Goal: Obtain resource: Download file/media

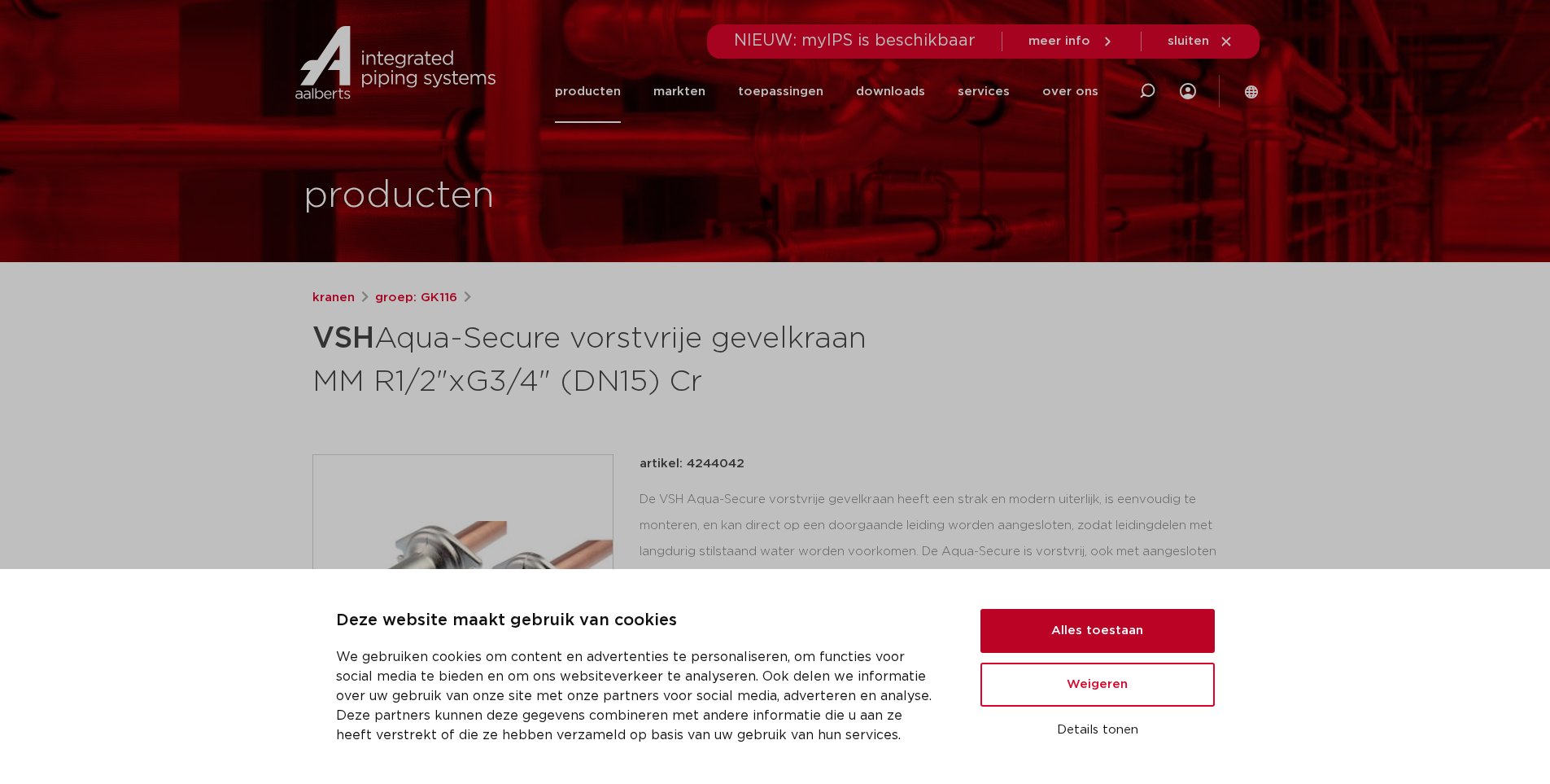
click at [1047, 621] on button "Alles toestaan" at bounding box center [1097, 630] width 234 height 44
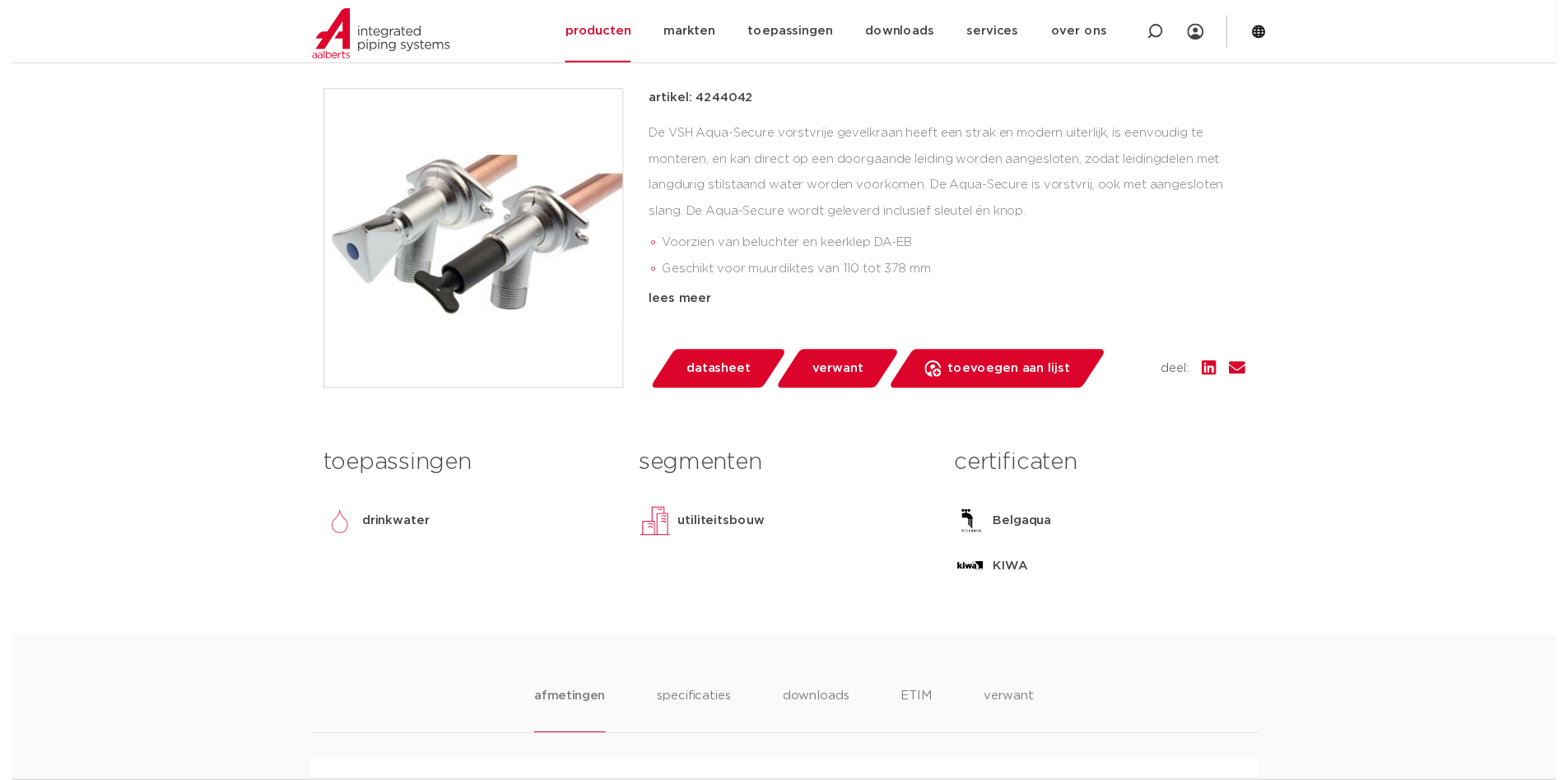
scroll to position [412, 0]
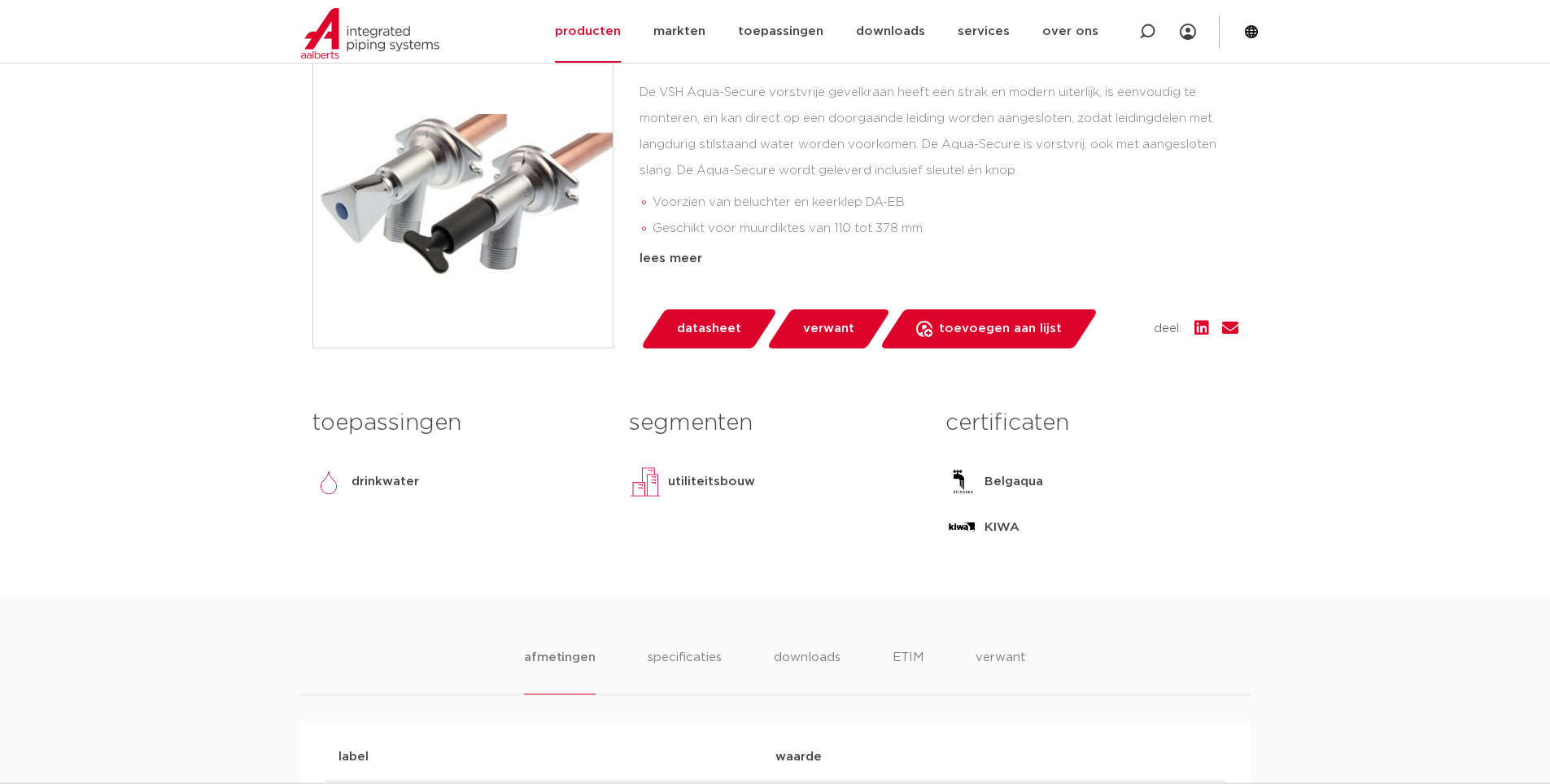
click at [713, 323] on span "datasheet" at bounding box center [709, 329] width 64 height 26
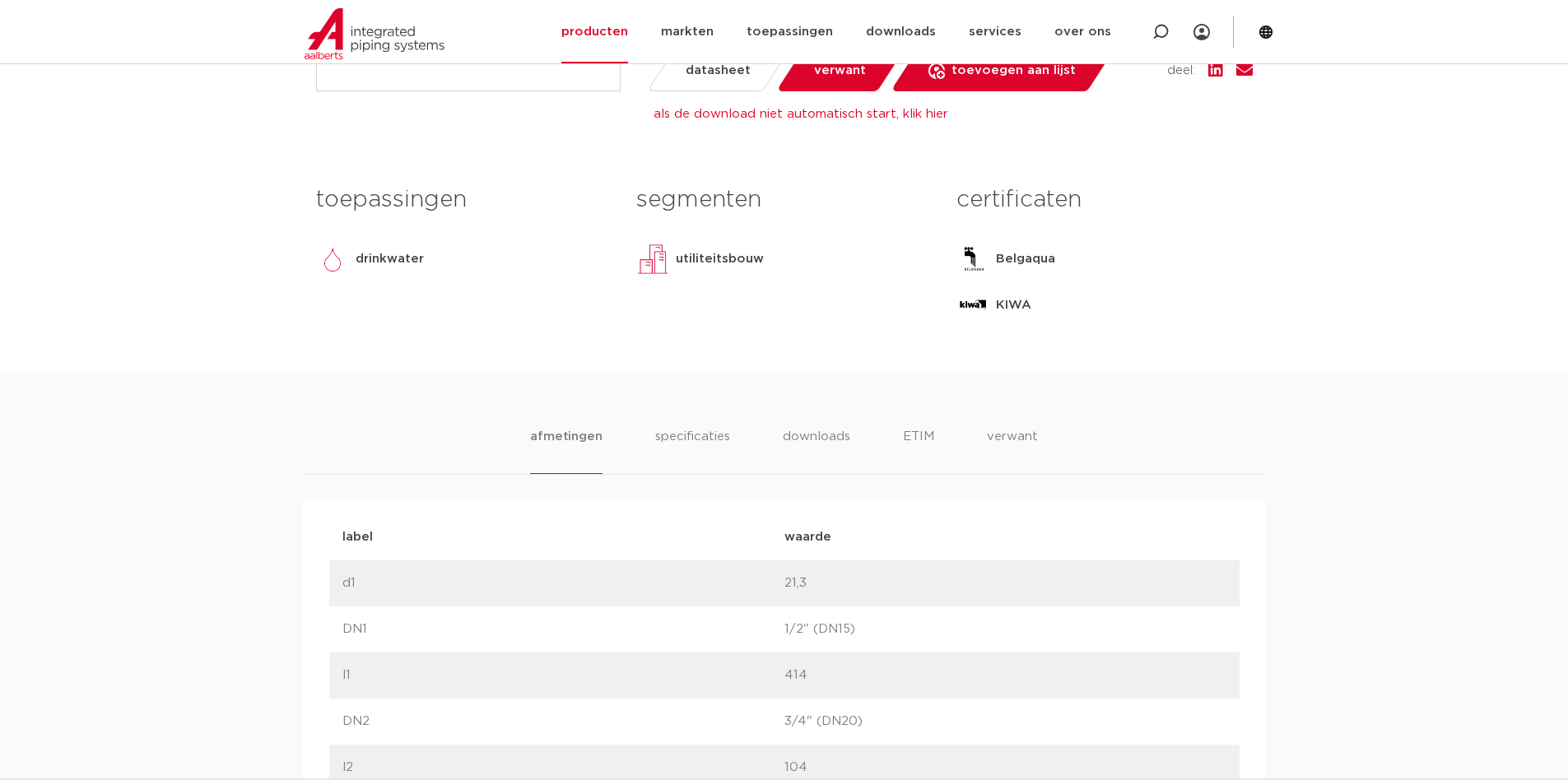
scroll to position [823, 0]
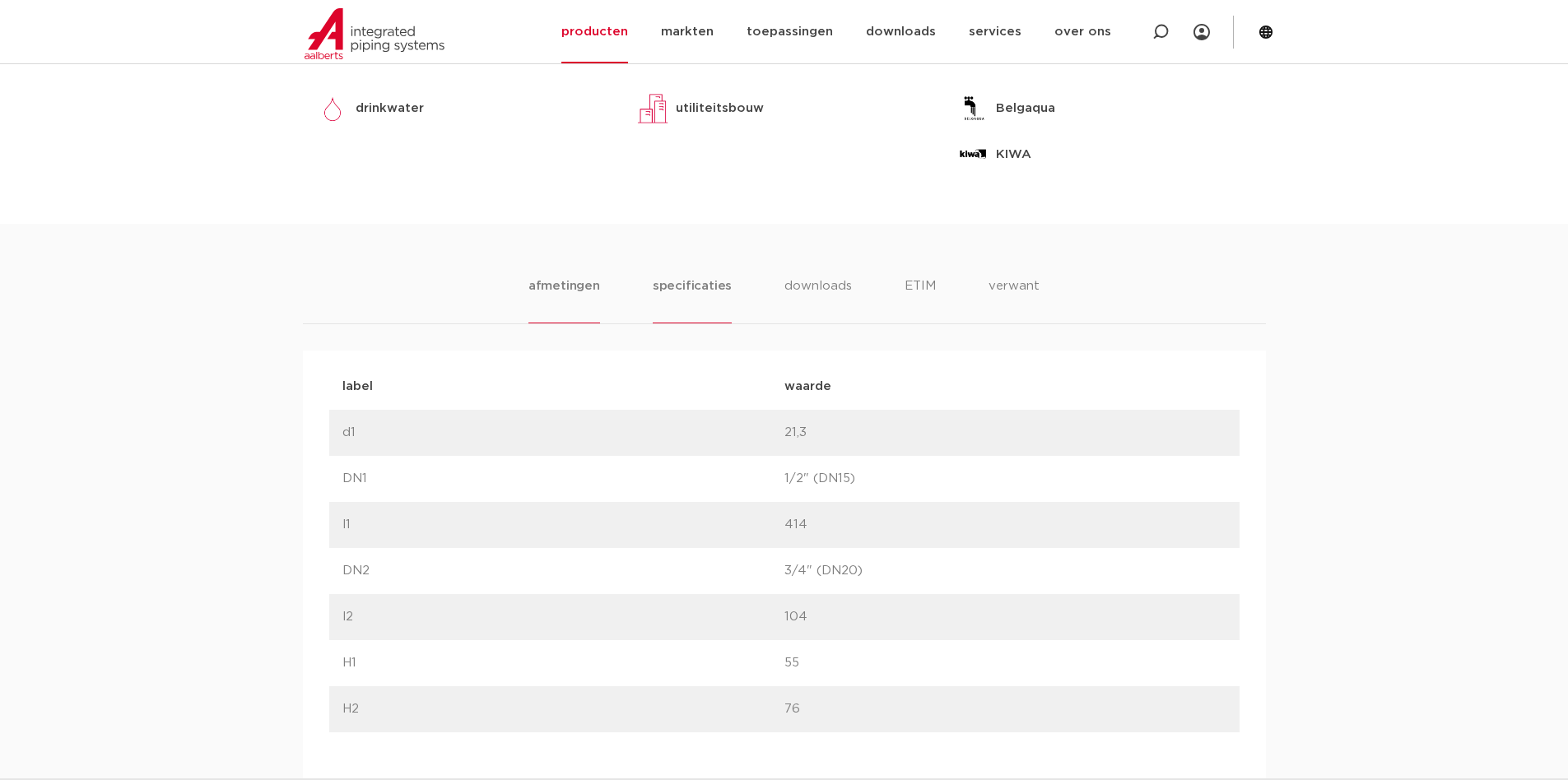
click at [688, 279] on li "specificaties" at bounding box center [693, 299] width 79 height 47
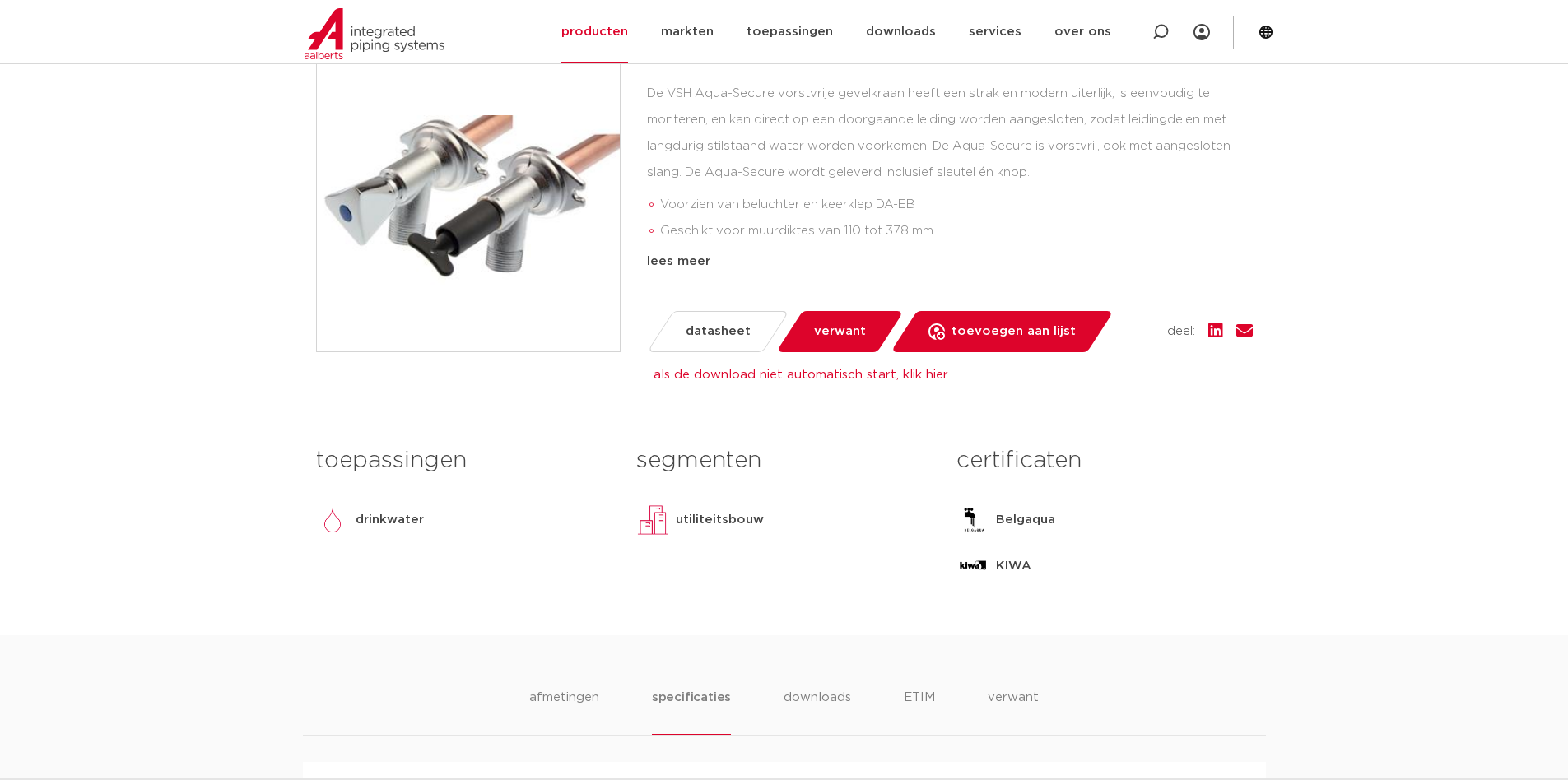
scroll to position [577, 0]
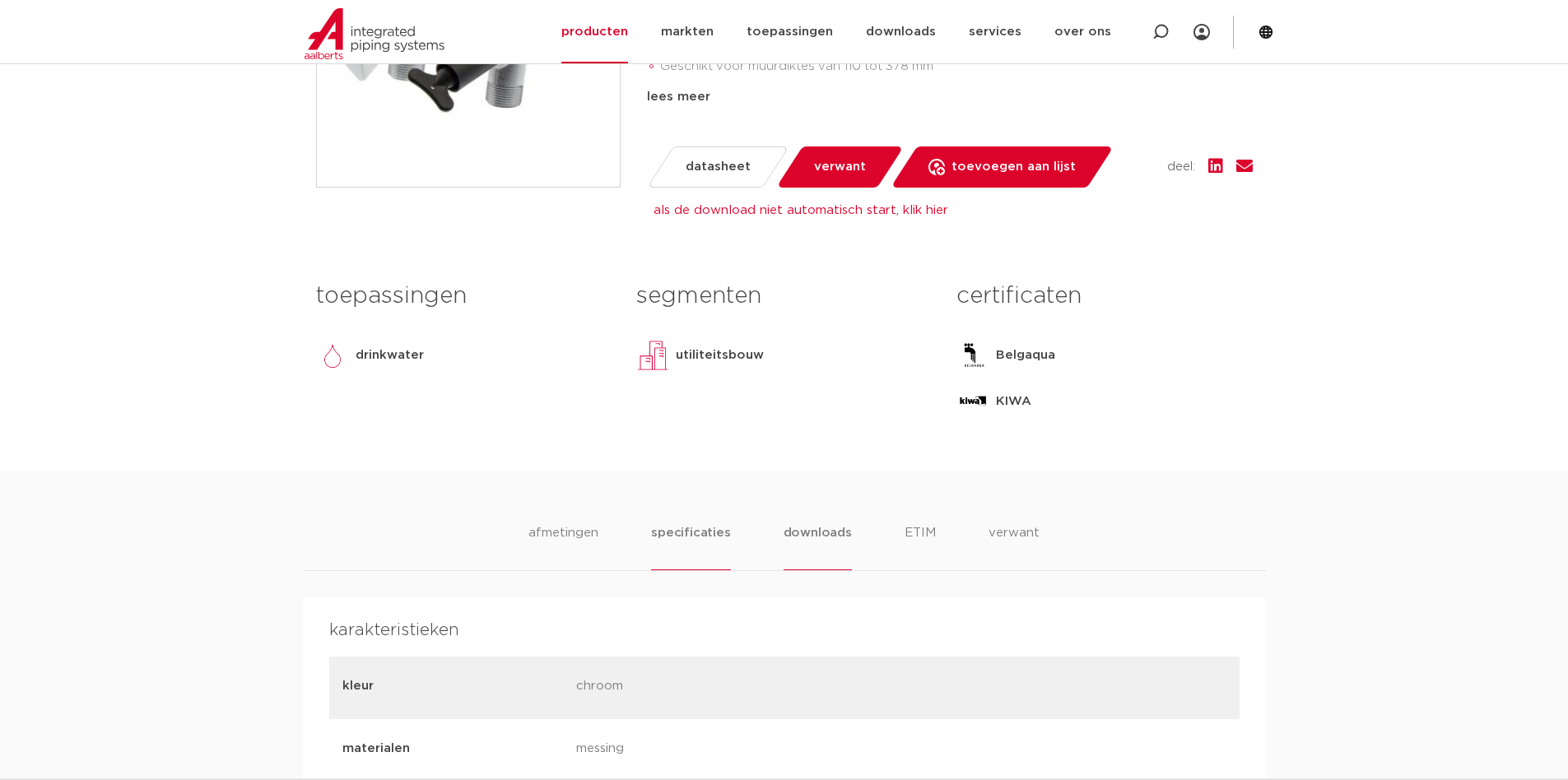
click at [832, 543] on li "downloads" at bounding box center [818, 547] width 69 height 47
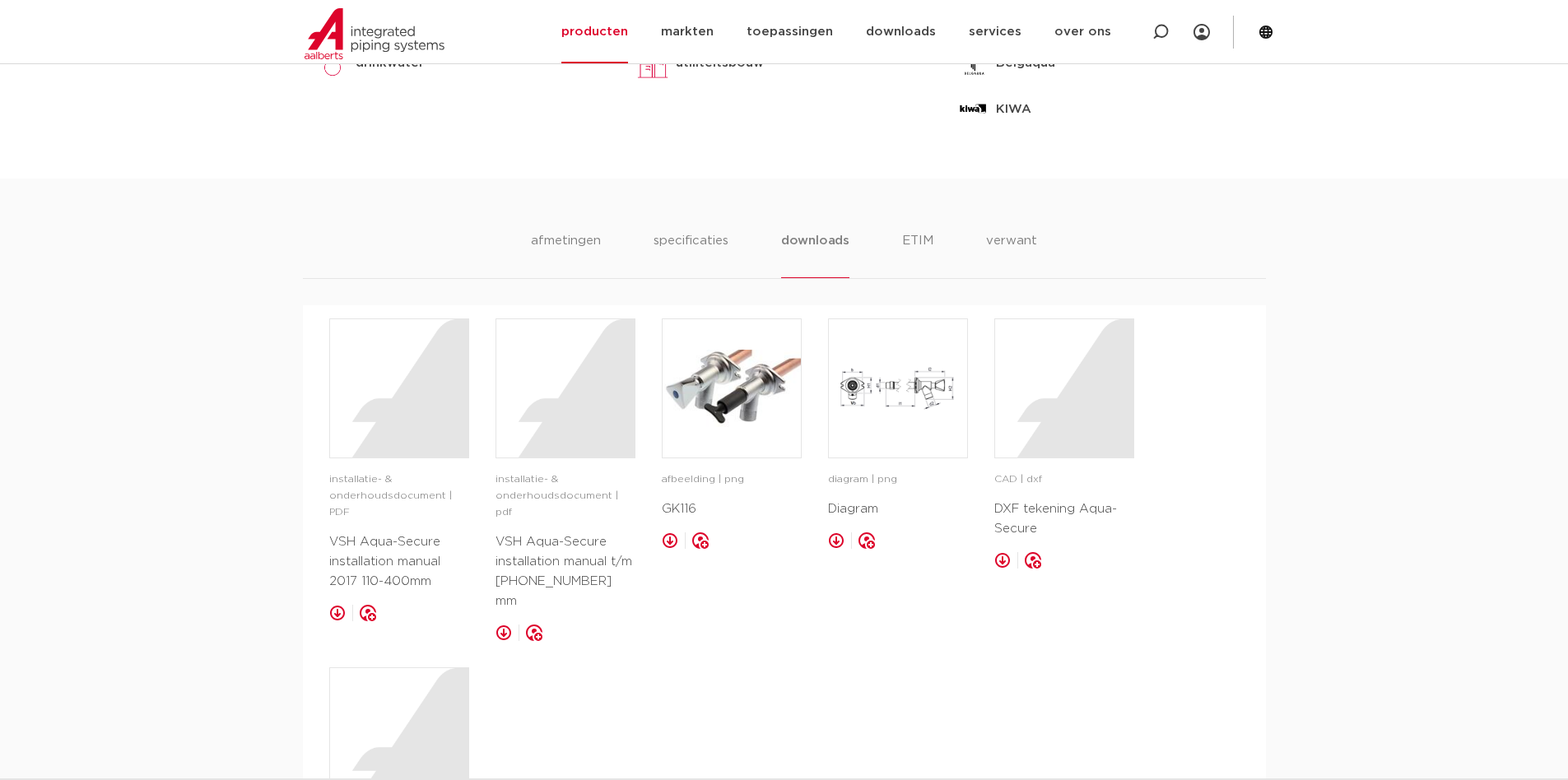
scroll to position [906, 0]
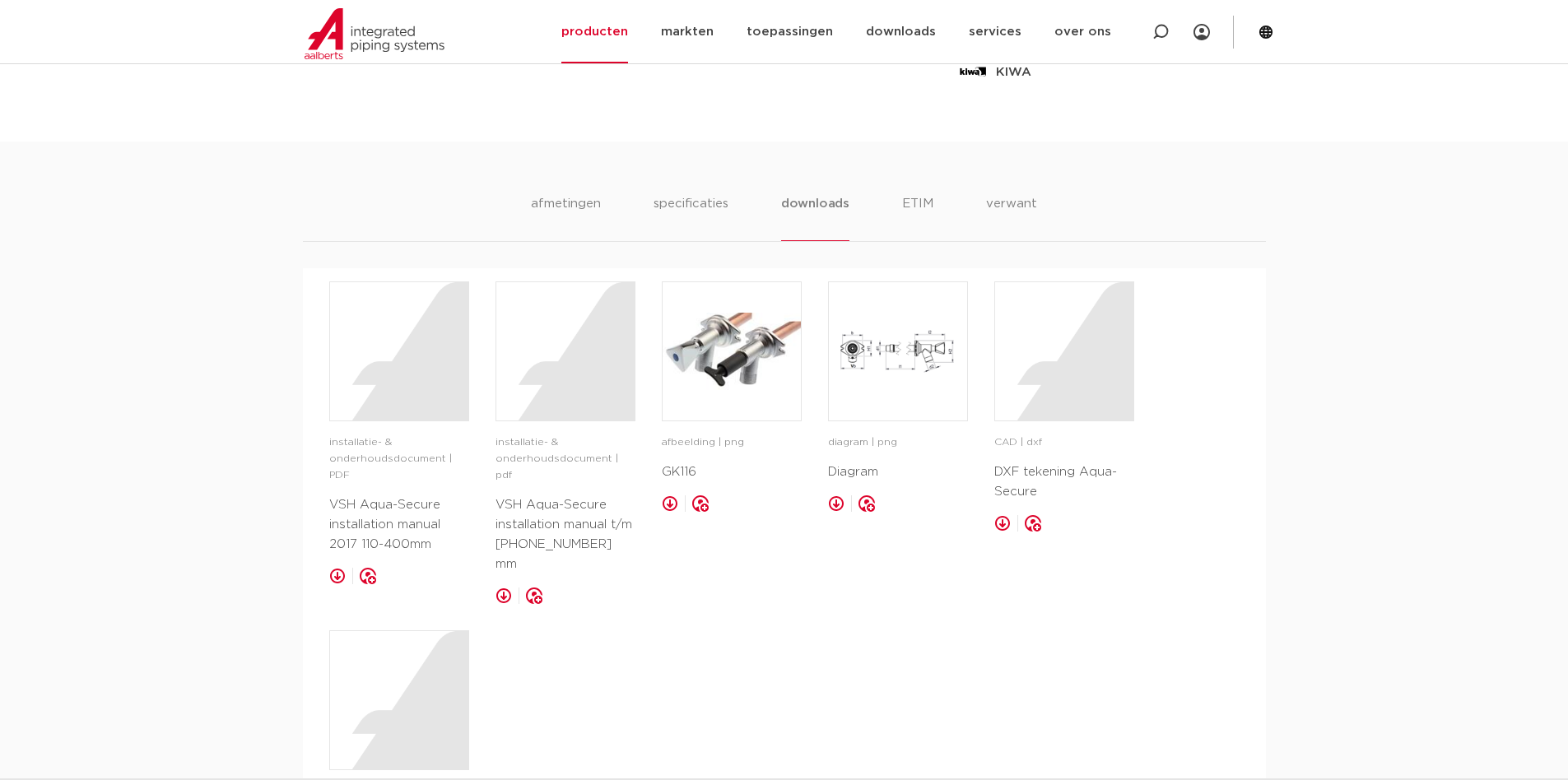
click at [365, 447] on p "installatie- & onderhoudsdocument | PDF" at bounding box center [399, 460] width 140 height 49
click at [335, 568] on link at bounding box center [337, 576] width 17 height 17
click at [914, 196] on li "ETIM" at bounding box center [918, 217] width 30 height 47
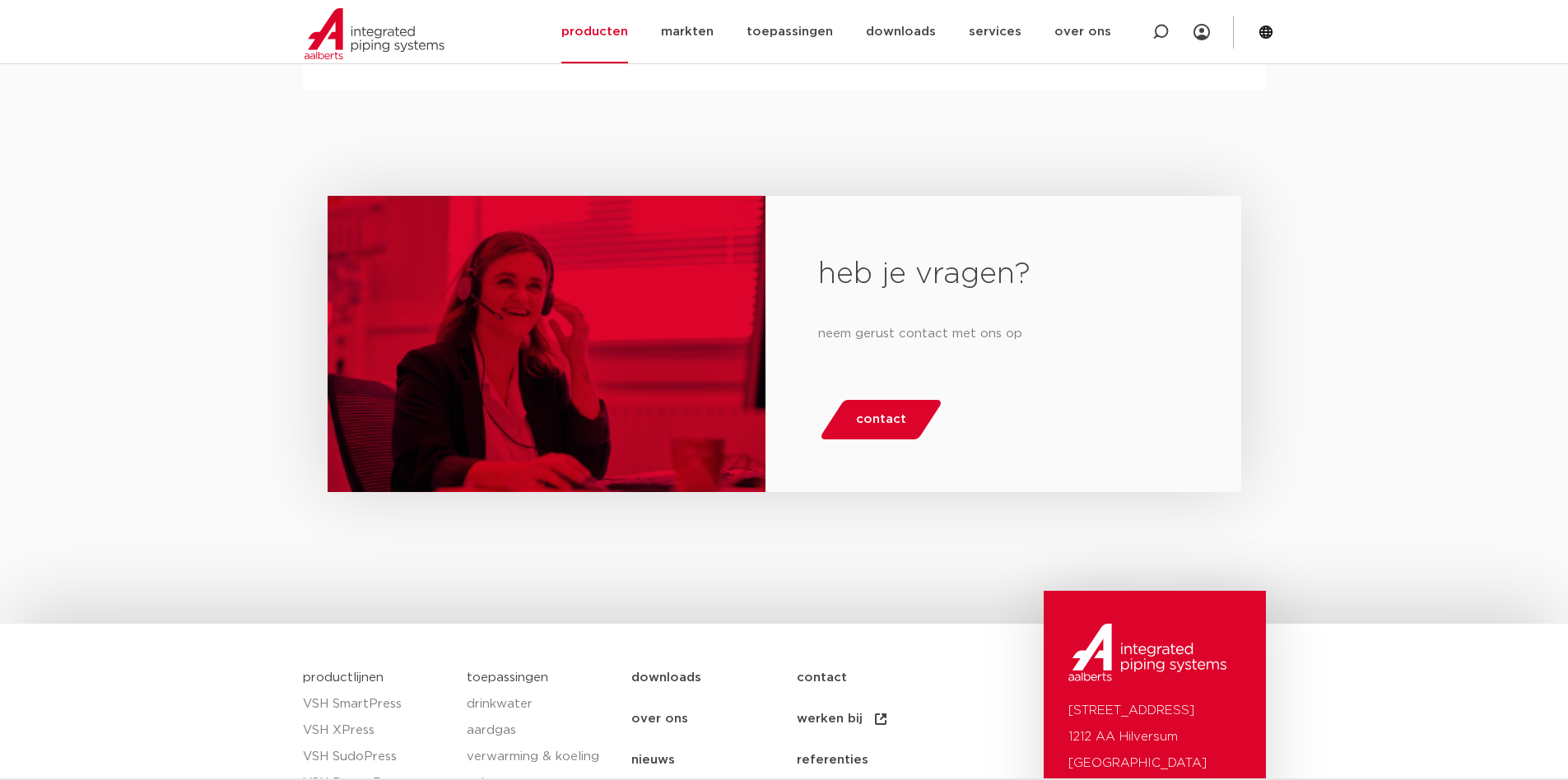
scroll to position [2197, 0]
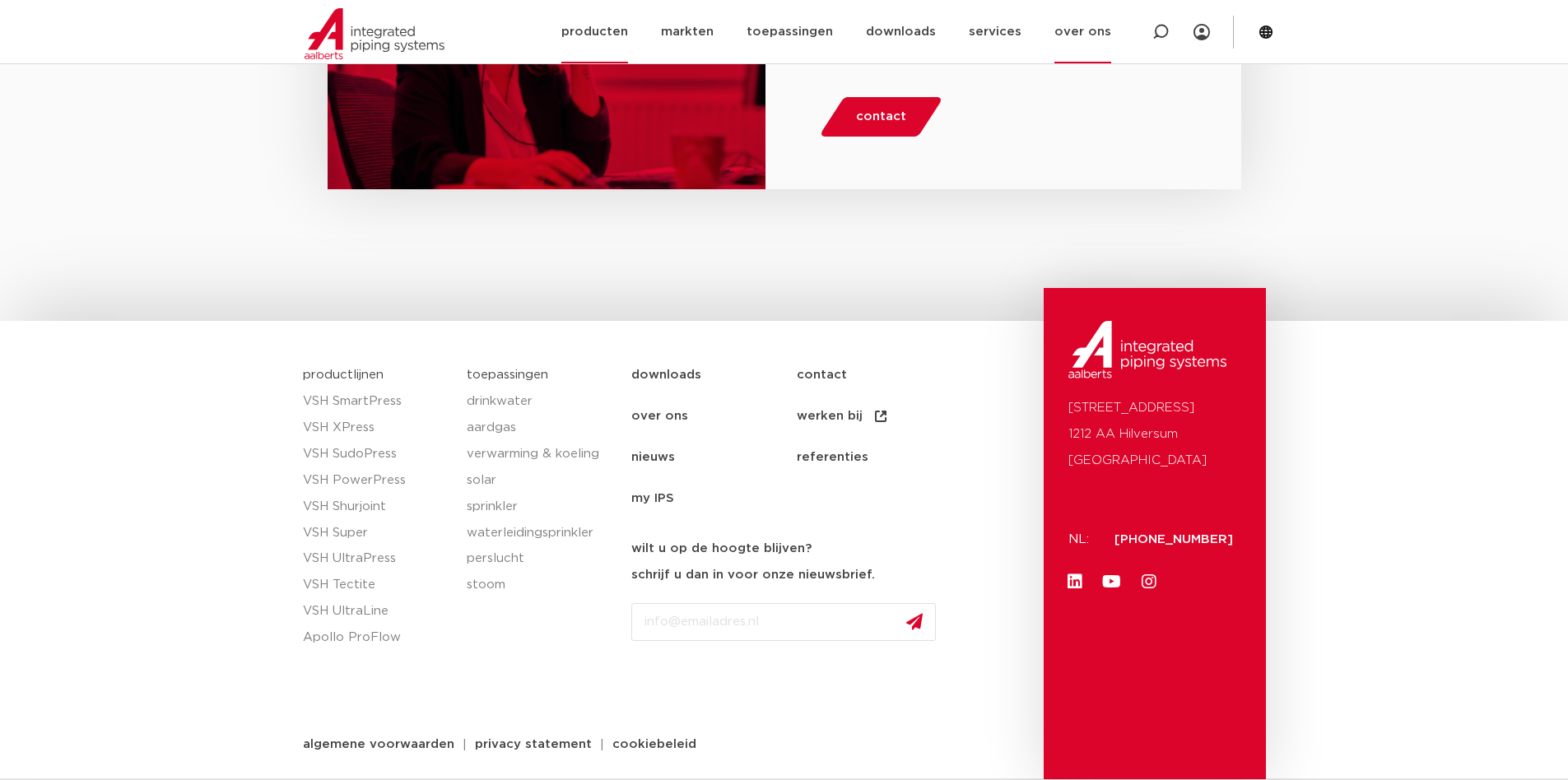
click at [1063, 31] on link "over ons" at bounding box center [1083, 32] width 57 height 63
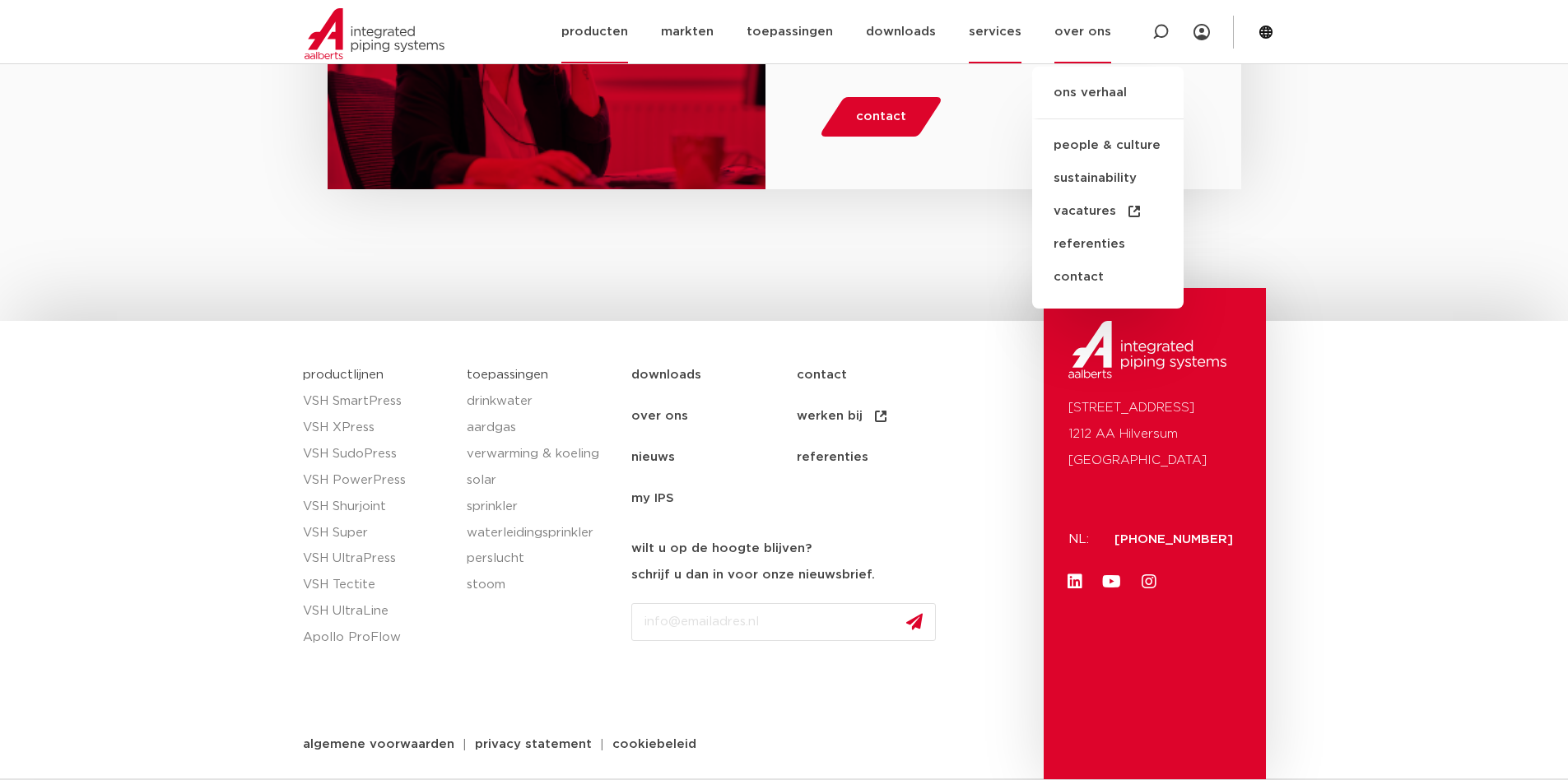
click at [1003, 39] on link "services" at bounding box center [996, 32] width 53 height 63
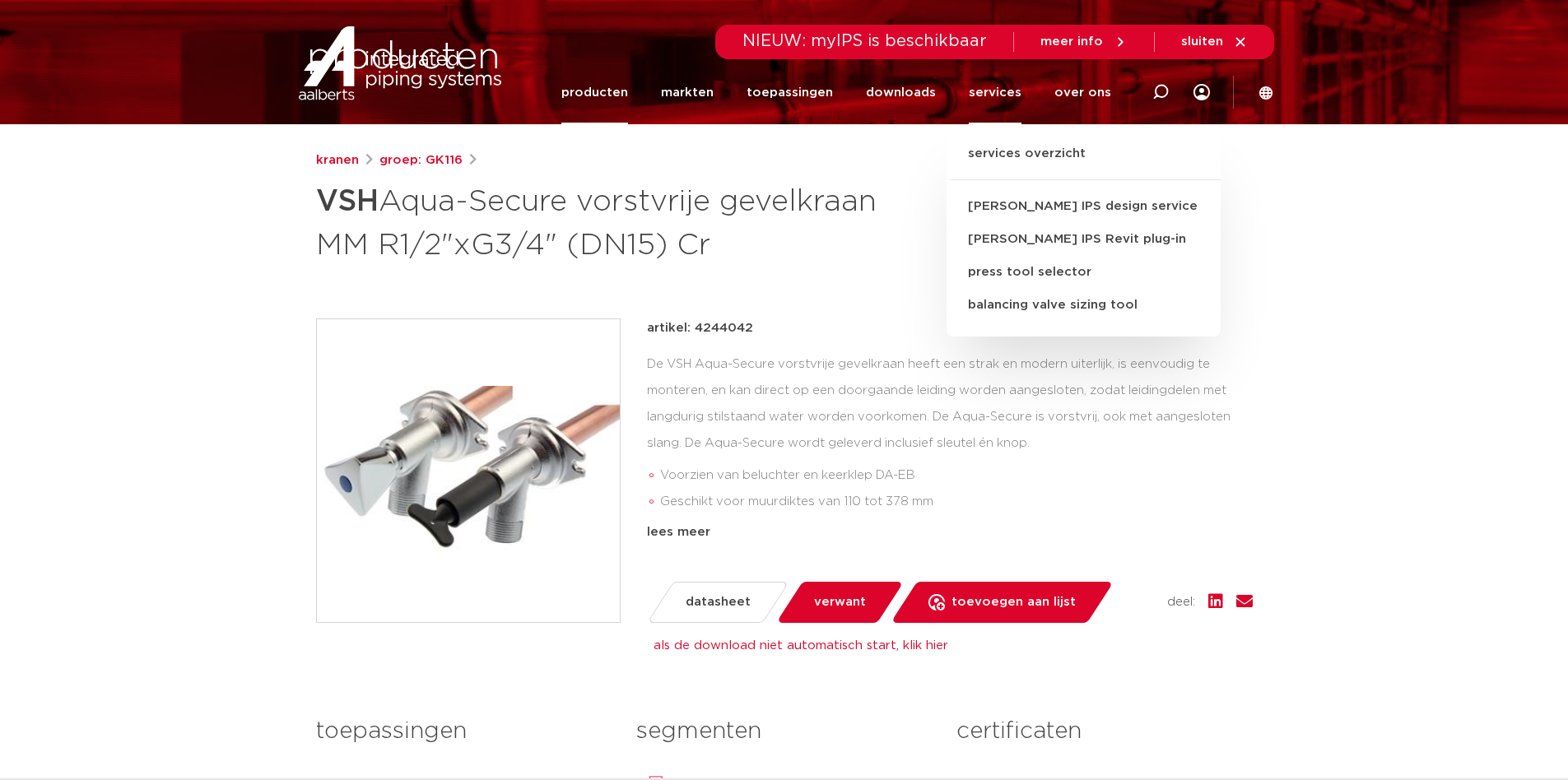
scroll to position [0, 0]
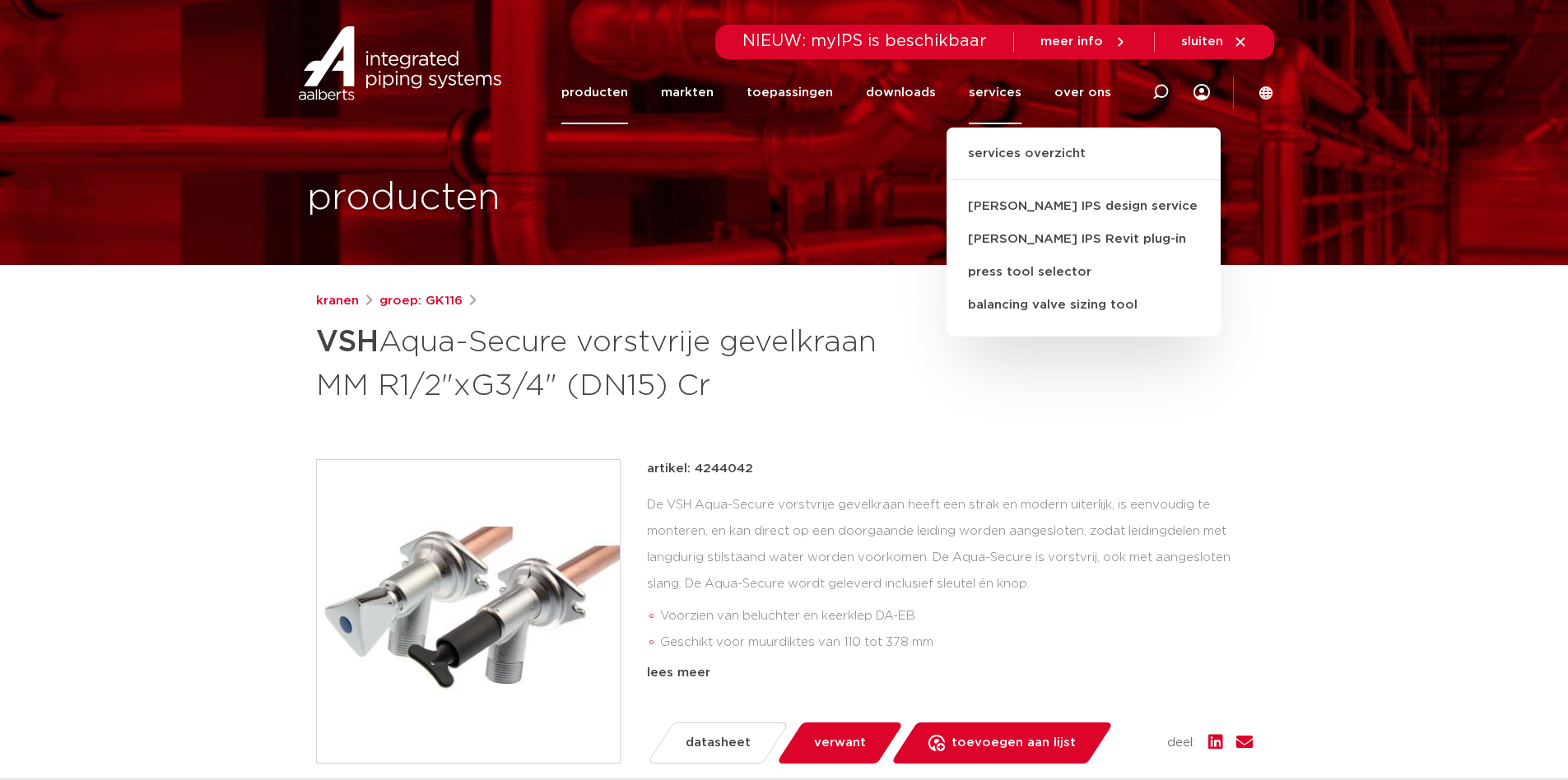
click at [1229, 403] on div "kranen groep: GK116 VSH Aqua-Secure vorstvrije gevelkraan MM R1/2"xG3/4" (DN15)…" at bounding box center [784, 349] width 937 height 115
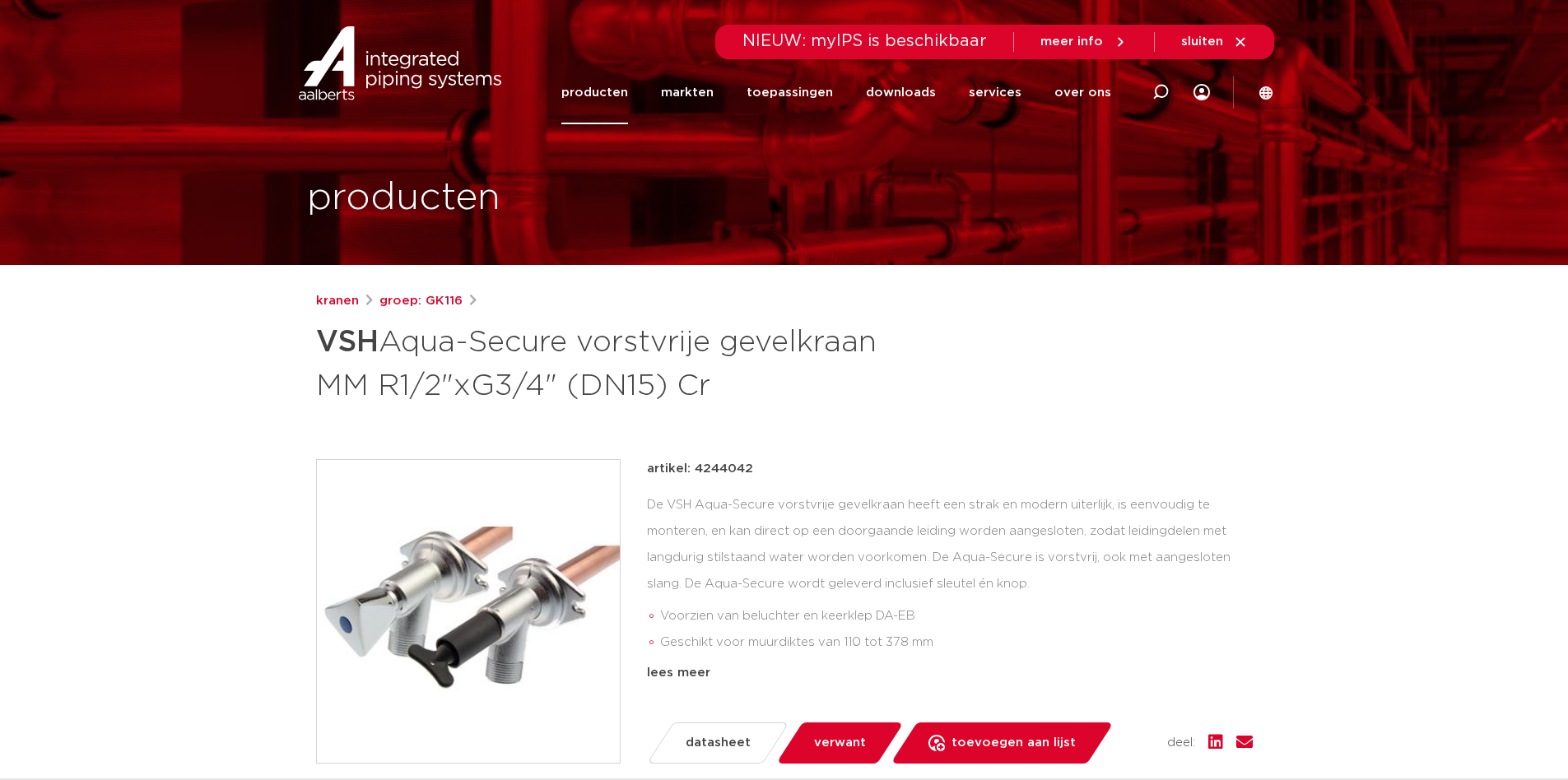
click at [604, 86] on link "producten" at bounding box center [595, 92] width 67 height 63
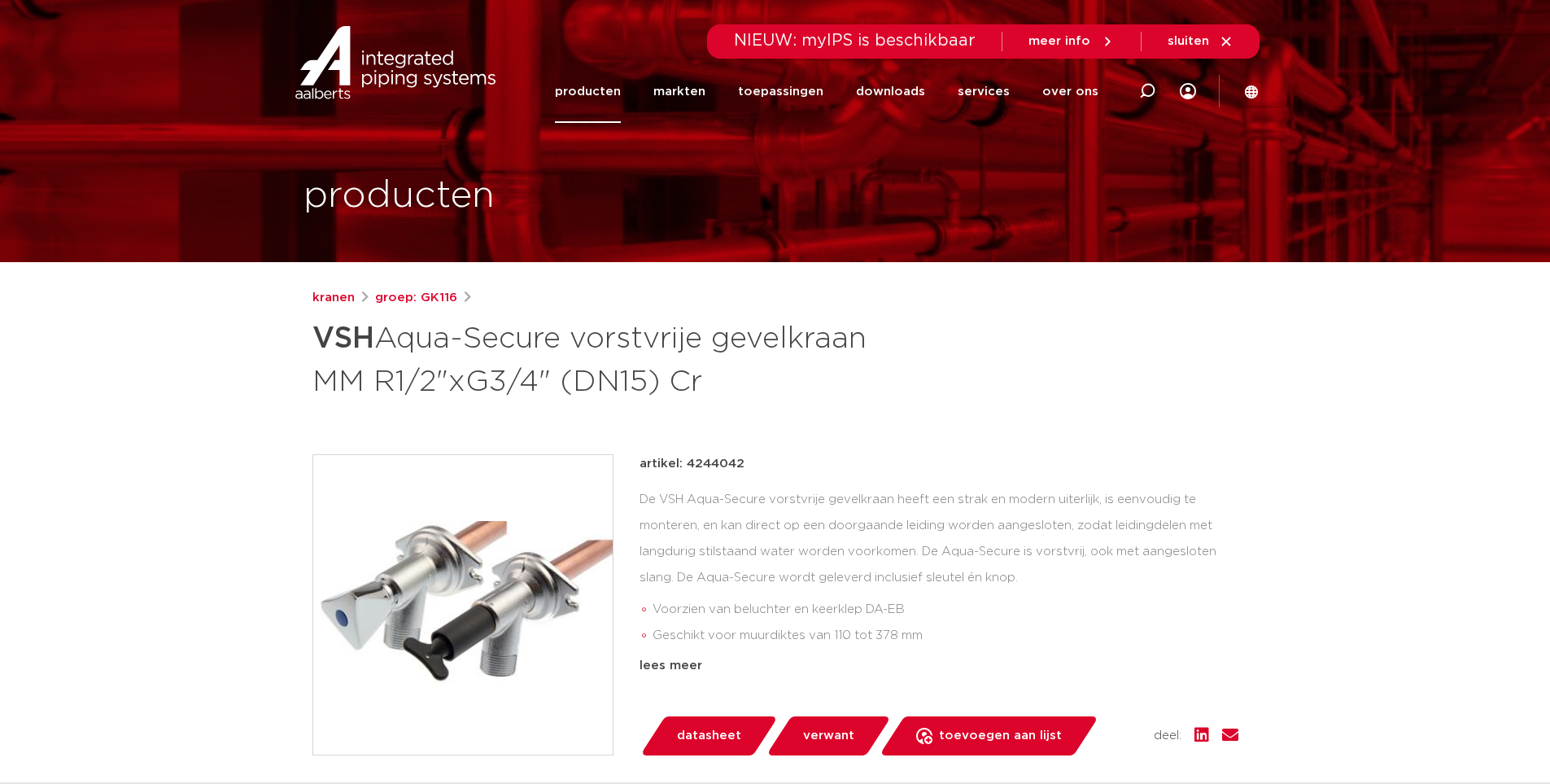
click at [614, 88] on link "producten" at bounding box center [588, 91] width 66 height 63
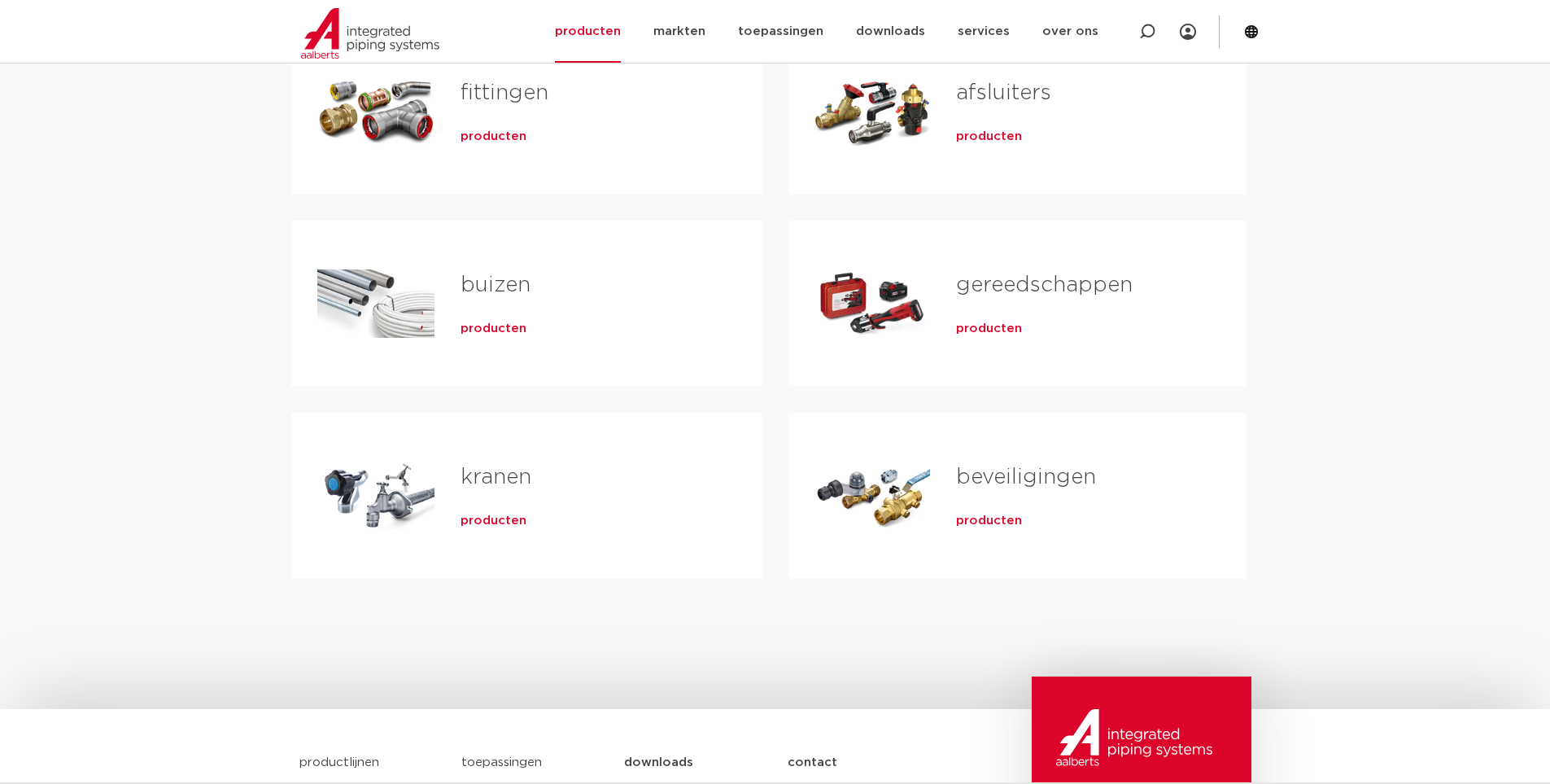
scroll to position [407, 0]
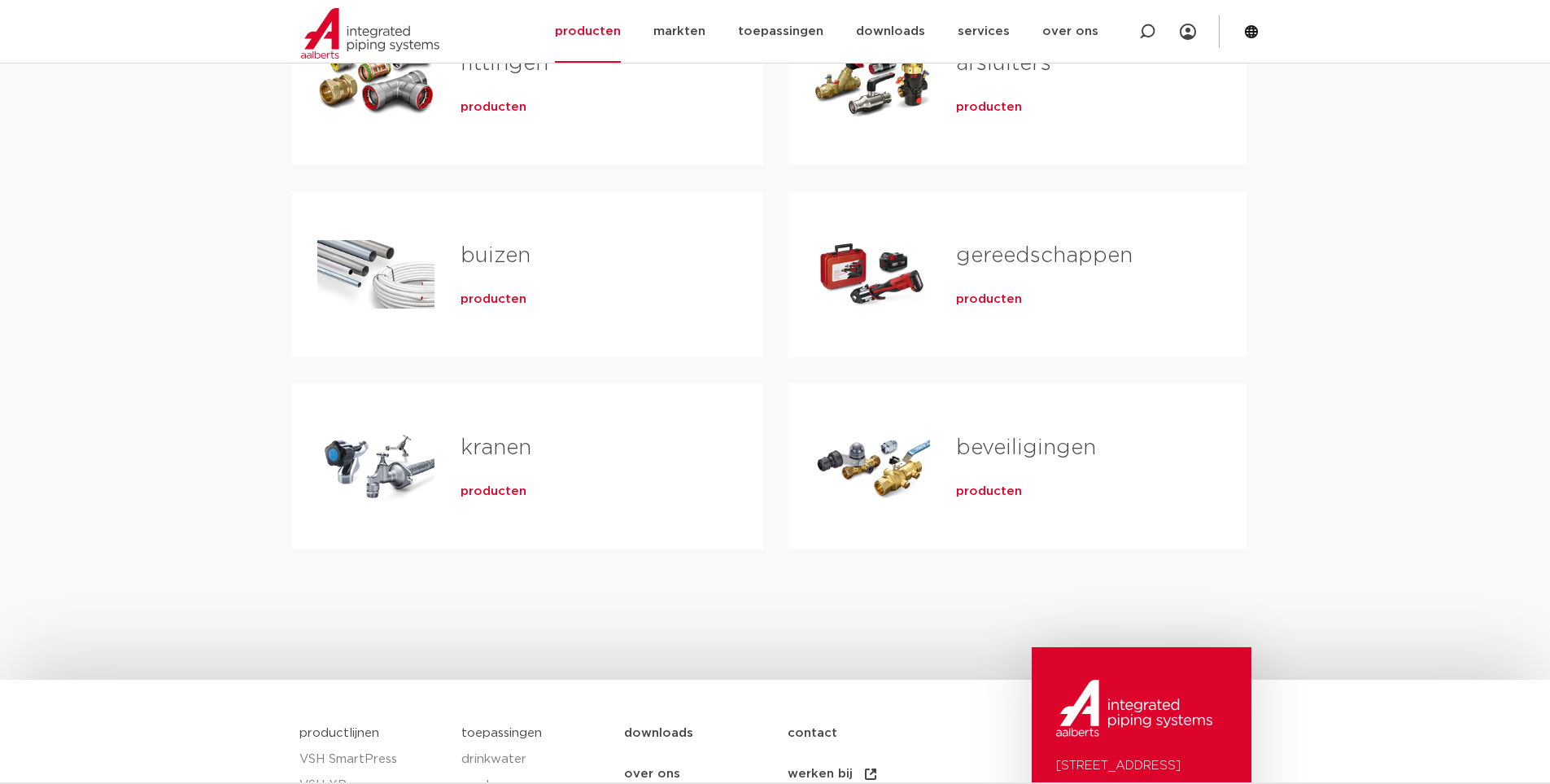
click at [477, 479] on div "producten" at bounding box center [585, 488] width 250 height 23
click at [486, 488] on span "producten" at bounding box center [493, 491] width 66 height 17
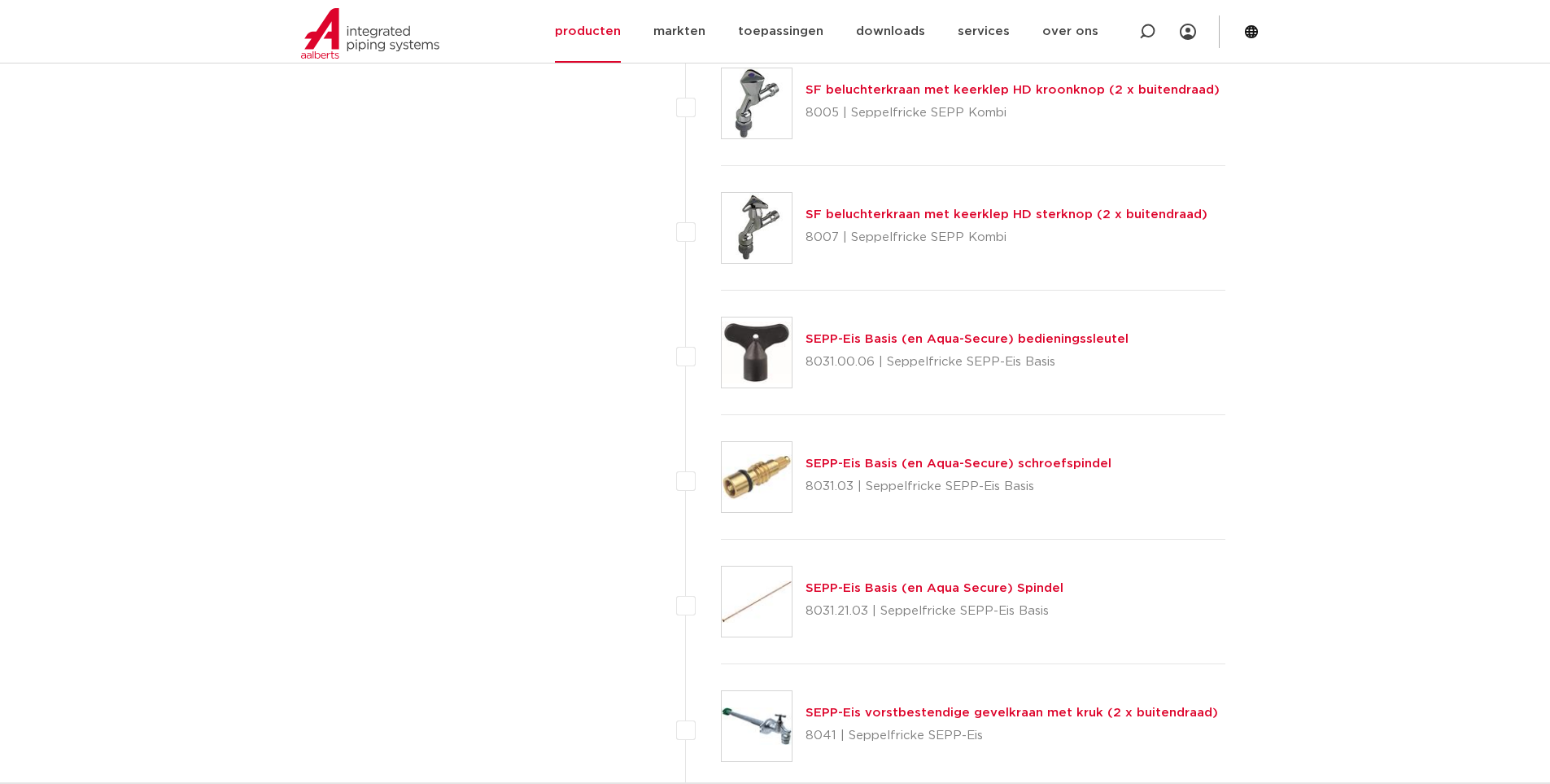
scroll to position [2360, 0]
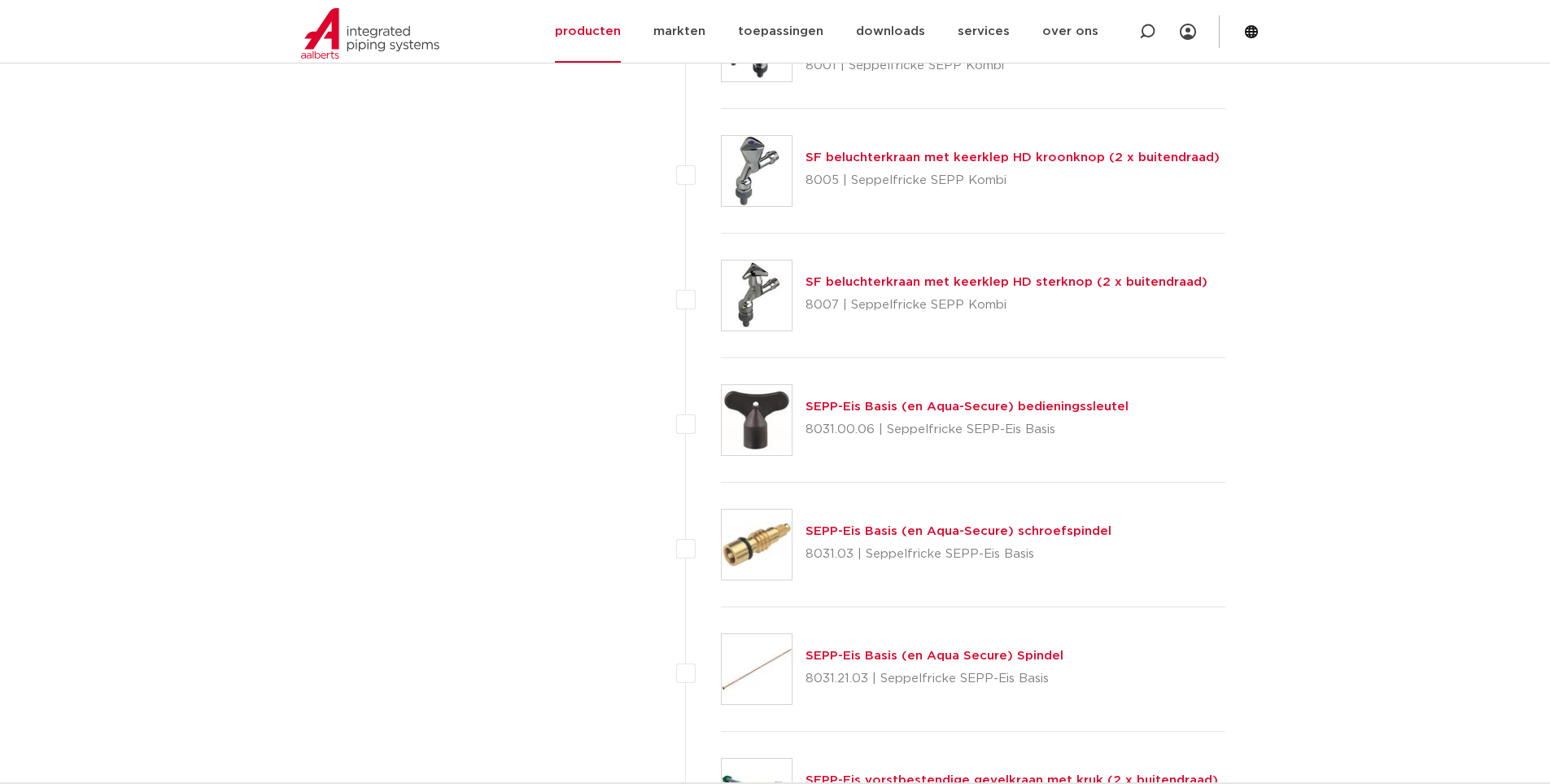
click at [841, 411] on link "SEPP-Eis Basis (en Aqua-Secure) bedieningssleutel" at bounding box center [967, 406] width 323 height 12
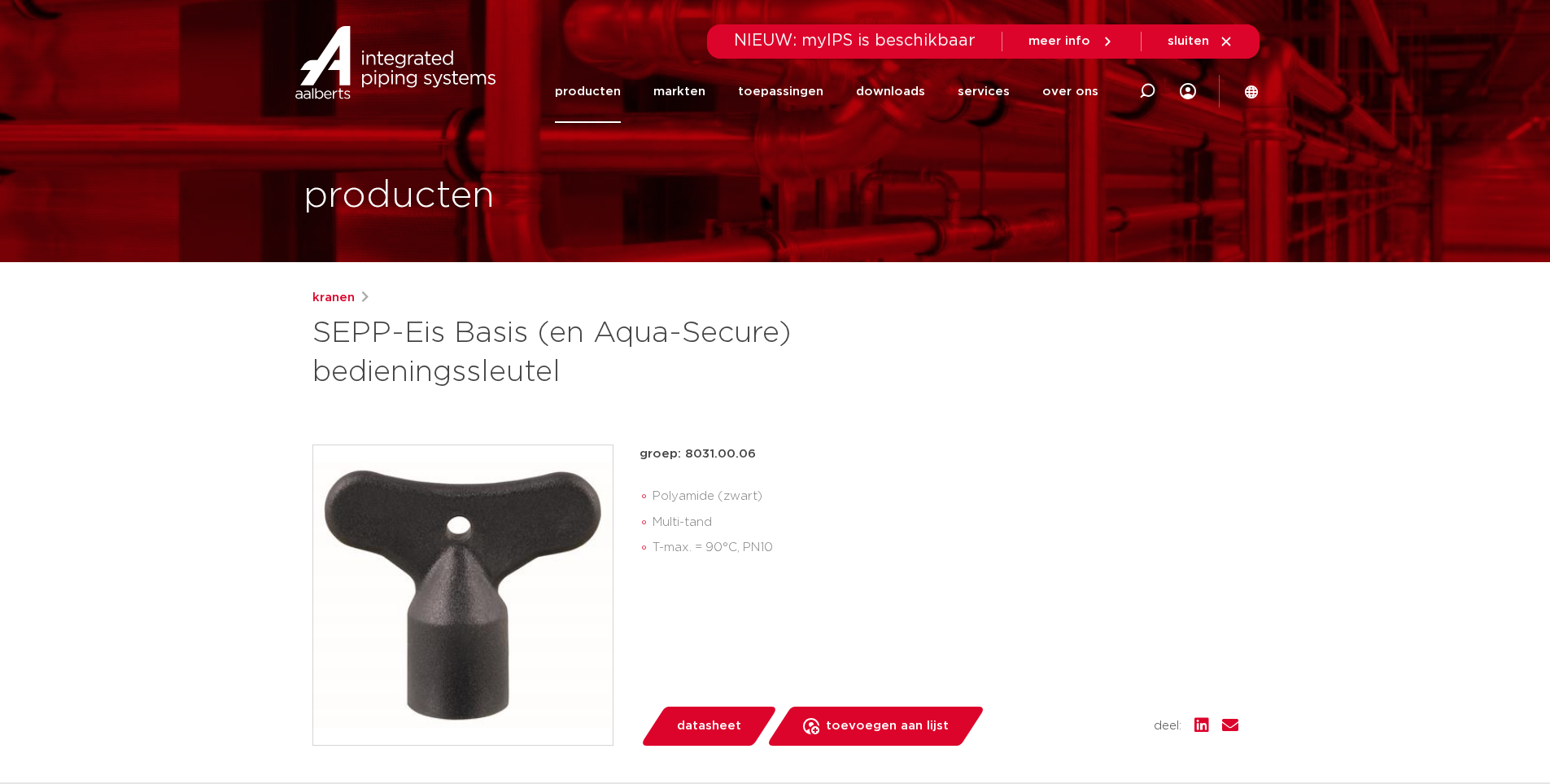
drag, startPoint x: 681, startPoint y: 456, endPoint x: 762, endPoint y: 456, distance: 81.0
click at [762, 456] on p "groep: 8031.00.06" at bounding box center [939, 454] width 599 height 19
copy p "8031.00.06"
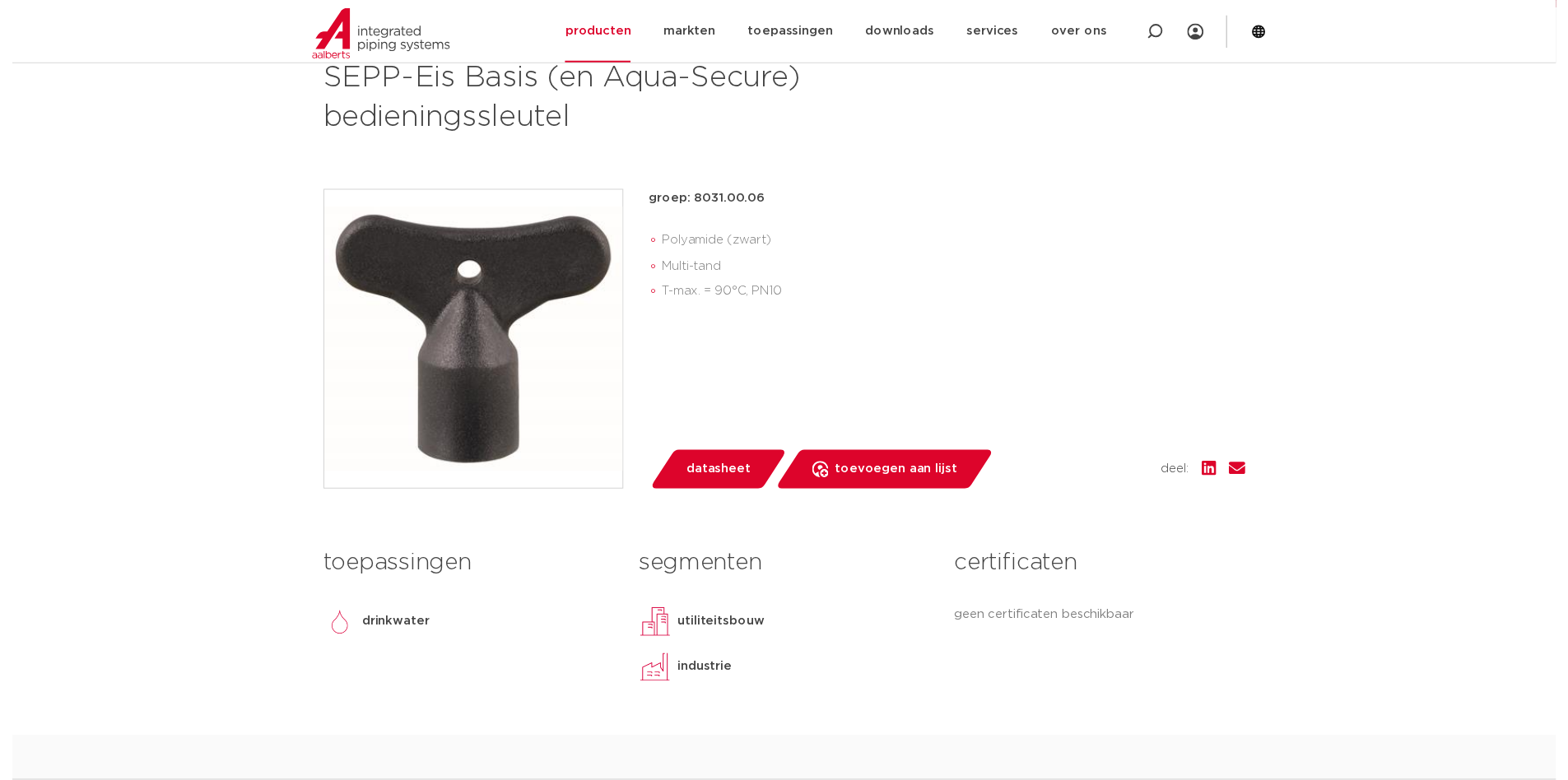
scroll to position [412, 0]
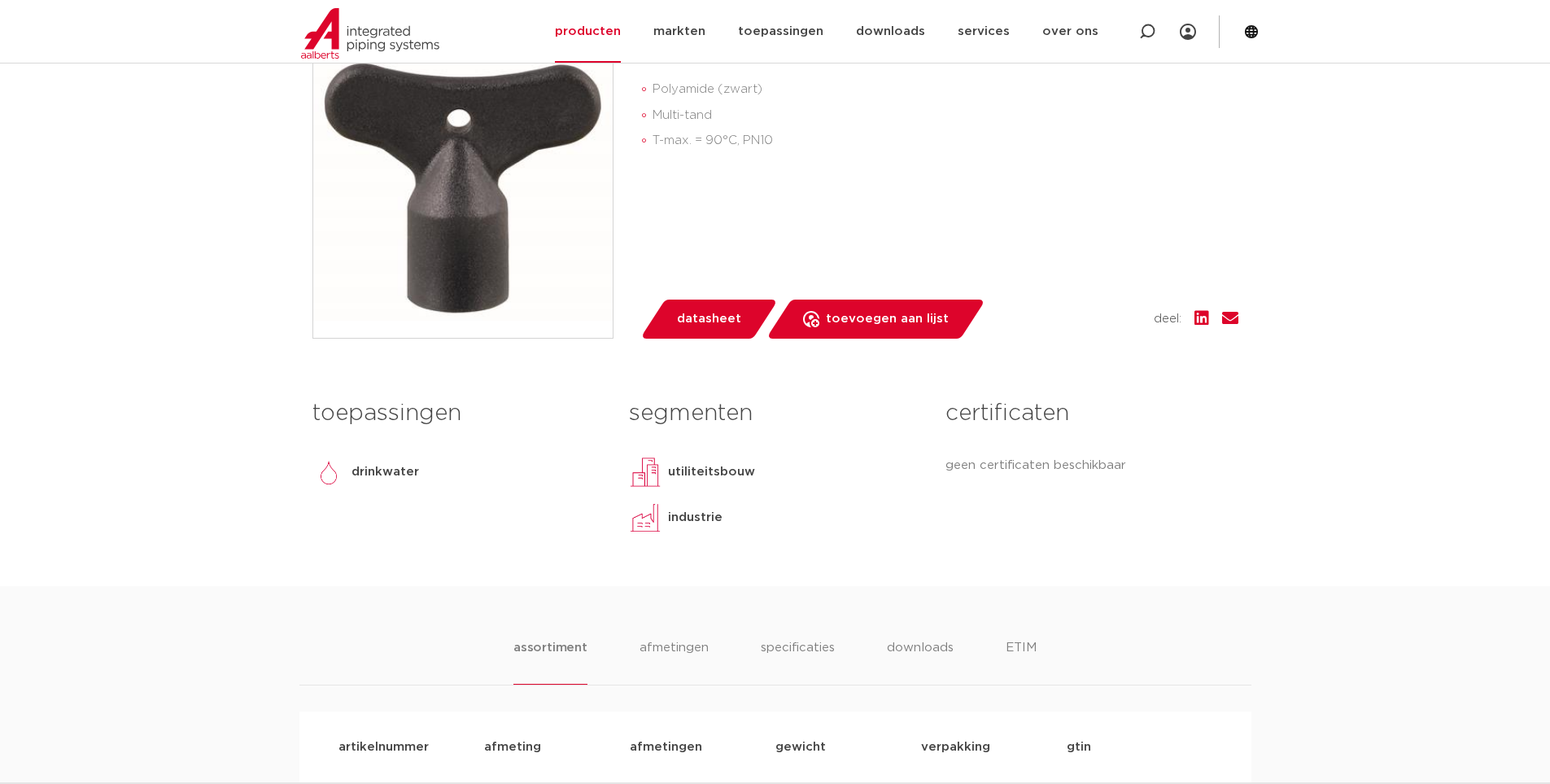
click at [726, 322] on span "datasheet" at bounding box center [709, 319] width 64 height 26
